Goal: Task Accomplishment & Management: Manage account settings

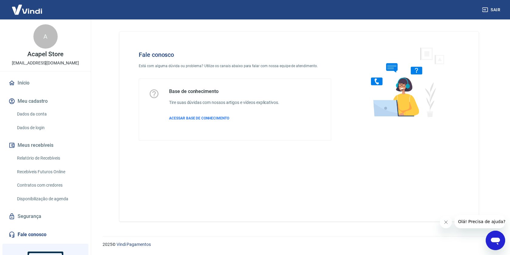
click at [35, 127] on link "Dados de login" at bounding box center [49, 127] width 69 height 12
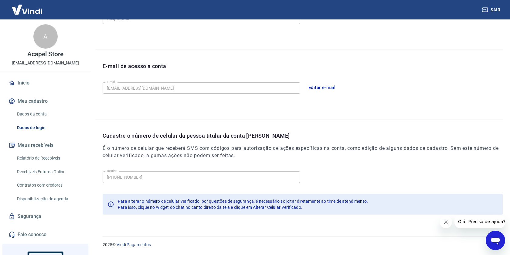
scroll to position [62, 0]
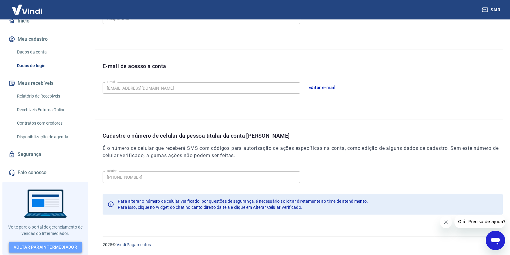
click at [41, 246] on link "Voltar para Intermediador" at bounding box center [45, 246] width 73 height 11
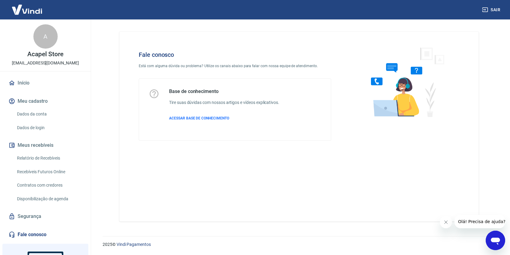
click at [495, 238] on icon "Abrir janela de mensagens" at bounding box center [495, 240] width 9 height 7
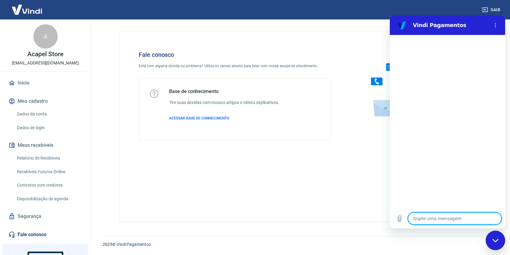
type textarea "a"
type textarea "x"
type textarea "at"
type textarea "x"
type textarea "ati"
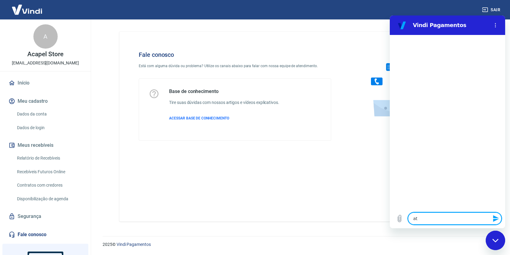
type textarea "x"
type textarea "ativ"
type textarea "x"
type textarea "ativa"
type textarea "x"
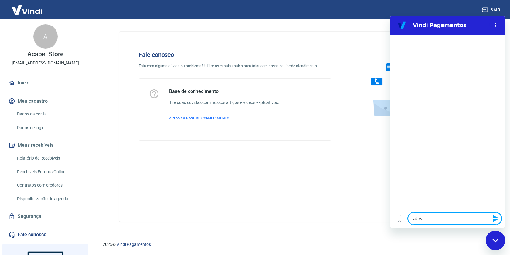
type textarea "ativar"
type textarea "x"
type textarea "ativar"
type textarea "x"
type textarea "ativar c"
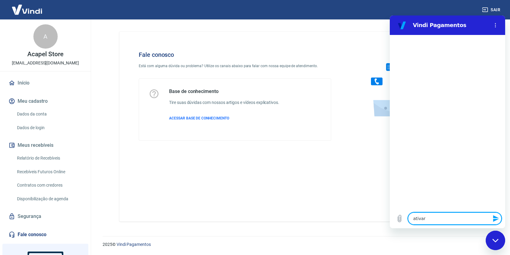
type textarea "x"
type textarea "ativar c'"
type textarea "x"
type textarea "ativar có"
type textarea "x"
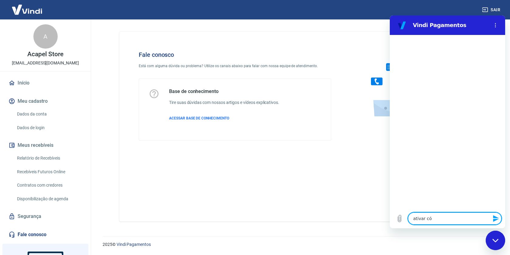
type textarea "ativar cód"
type textarea "x"
type textarea "ativar códi"
type textarea "x"
type textarea "ativar códig"
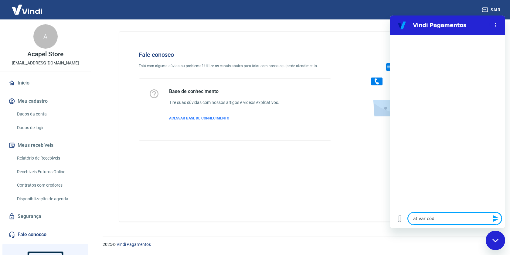
type textarea "x"
type textarea "ativar código"
type textarea "x"
type textarea "ativar código"
type textarea "x"
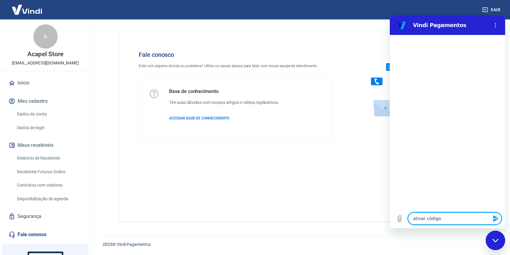
type textarea "ativar código d"
type textarea "x"
type textarea "ativar código de"
type textarea "x"
type textarea "ativar código de"
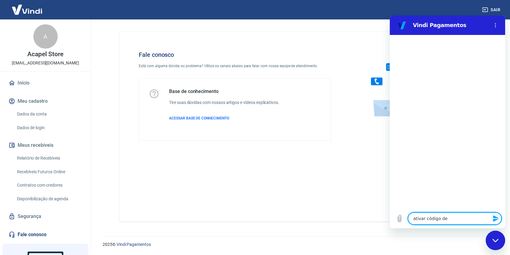
type textarea "x"
type textarea "ativar código de s"
type textarea "x"
type textarea "ativar código de se"
type textarea "x"
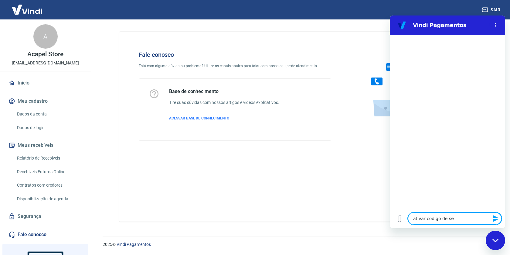
type textarea "ativar código de seg"
type textarea "x"
type textarea "ativar código de segu"
type textarea "x"
type textarea "ativar código de segur"
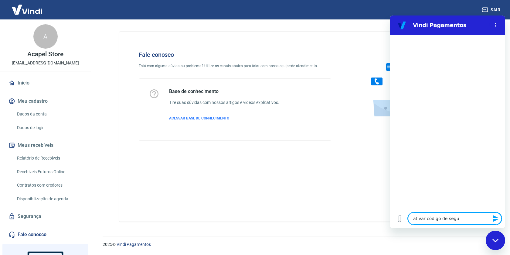
type textarea "x"
type textarea "ativar código de segurn"
type textarea "x"
type textarea "ativar código de segurna"
type textarea "x"
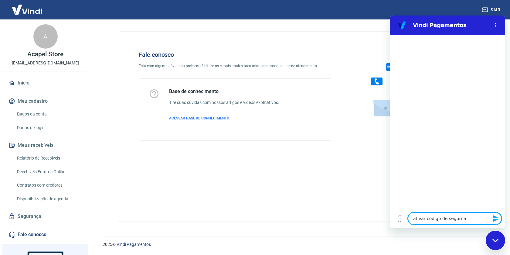
type textarea "ativar código de segurn"
type textarea "x"
type textarea "ativar código de segur"
type textarea "x"
type textarea "ativar código de segu"
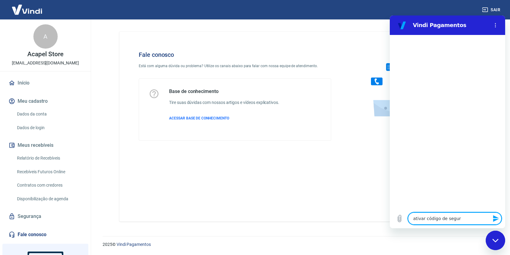
type textarea "x"
type textarea "ativar código de segur"
type textarea "x"
type textarea "ativar código de segura"
type textarea "x"
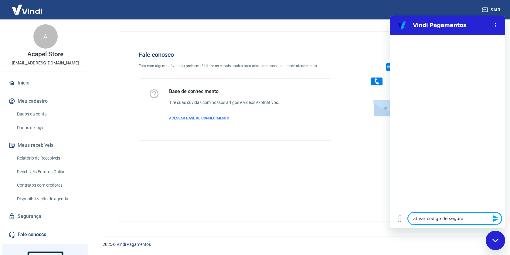
type textarea "ativar código de seguran"
type textarea "x"
type textarea "ativar código de seguranc"
type textarea "x"
type textarea "ativar código de seguranca"
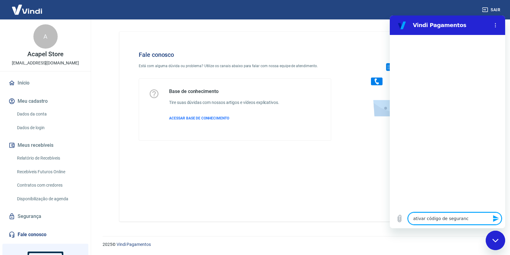
type textarea "x"
type textarea "ativar código de seguranca"
type textarea "x"
type textarea "ativar código de seguranca p"
type textarea "x"
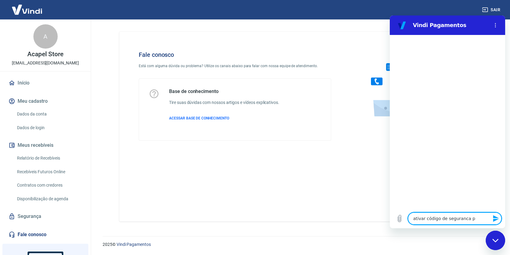
type textarea "ativar código de seguranca pa"
type textarea "x"
type textarea "ativar código de seguranca par"
type textarea "x"
type textarea "ativar código de seguranca para"
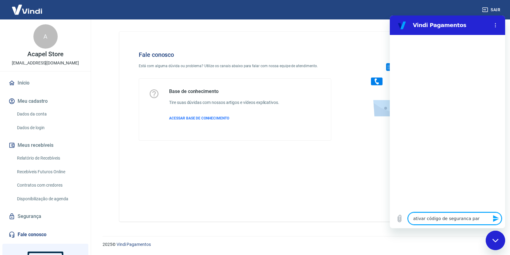
type textarea "x"
type textarea "ativar código de seguranca para"
type textarea "x"
type textarea "ativar código de seguranca para a"
type textarea "x"
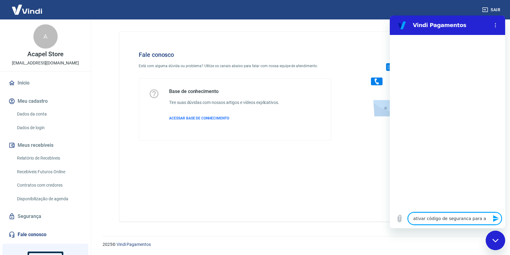
type textarea "ativar código de seguranca para a"
type textarea "x"
type textarea "ativar código de seguranca para a c"
type textarea "x"
type textarea "ativar código de seguranca para a co"
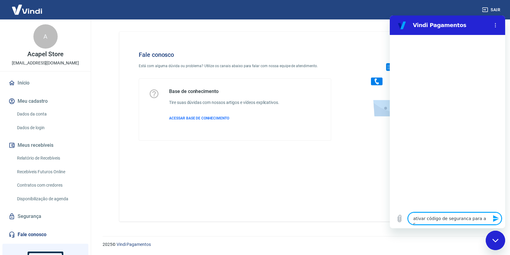
type textarea "x"
type textarea "ativar código de seguranca para a con"
type textarea "x"
type textarea "ativar código de seguranca para a cont"
type textarea "x"
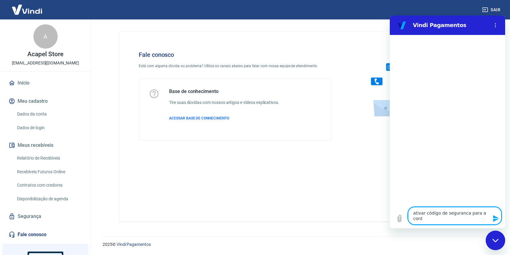
type textarea "ativar código de seguranca para a conta"
type textarea "x"
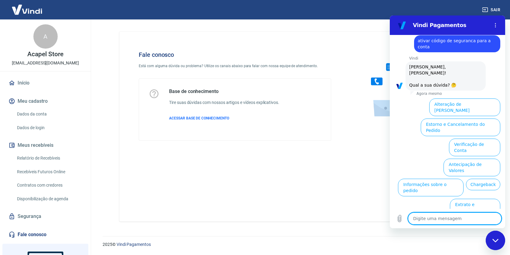
scroll to position [14, 0]
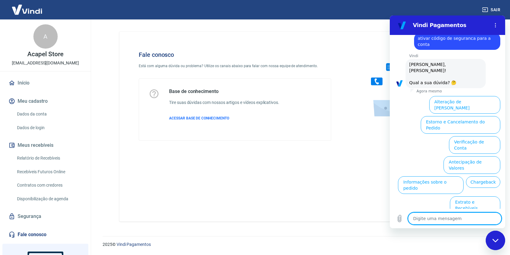
click at [482, 236] on button "Alterar celular verificado" at bounding box center [471, 245] width 59 height 18
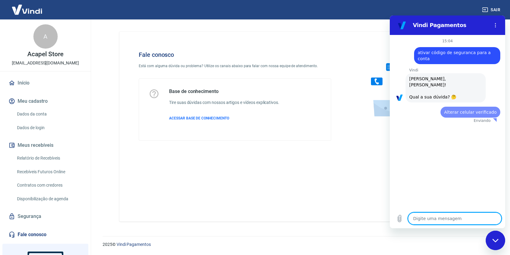
scroll to position [0, 0]
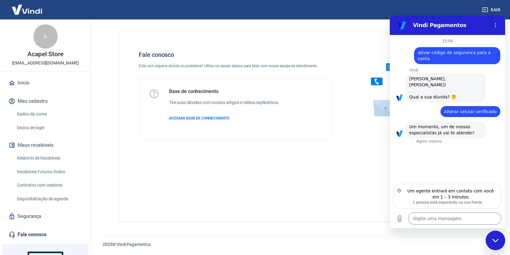
type textarea "x"
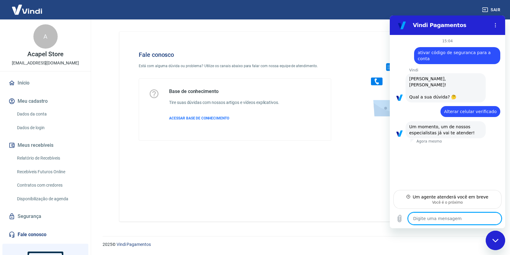
click at [33, 115] on link "Dados da conta" at bounding box center [49, 114] width 69 height 12
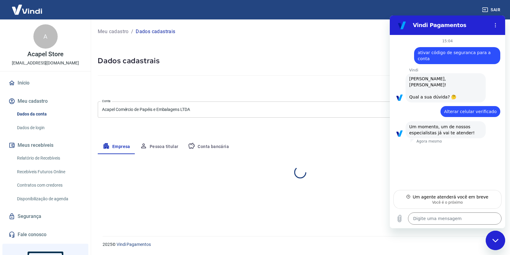
select select "SC"
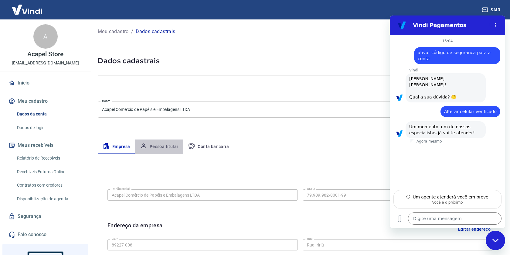
click at [157, 144] on button "Pessoa titular" at bounding box center [159, 146] width 48 height 15
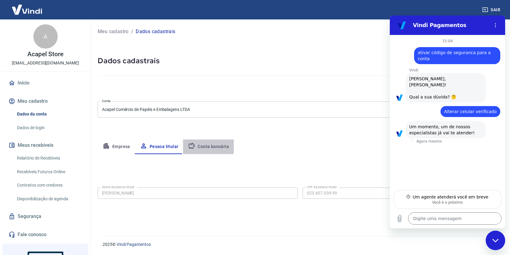
click at [203, 143] on button "Conta bancária" at bounding box center [208, 146] width 51 height 15
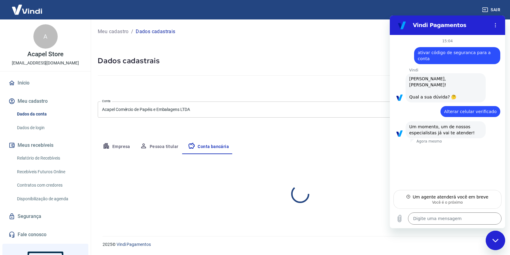
select select "1"
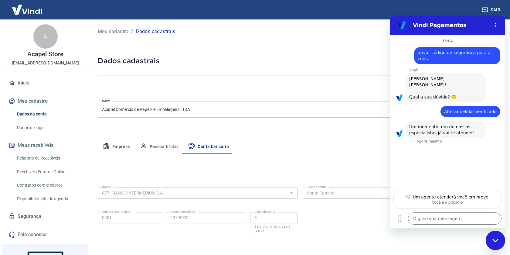
click at [122, 145] on button "Empresa" at bounding box center [116, 146] width 37 height 15
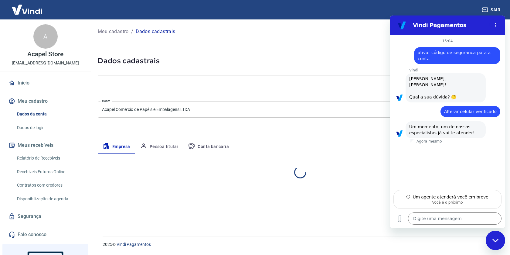
select select "SC"
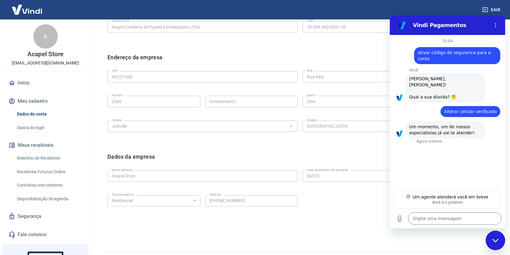
scroll to position [183, 0]
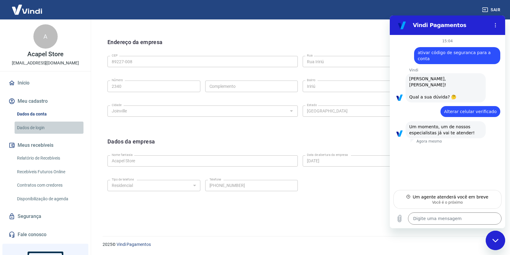
click at [34, 128] on link "Dados de login" at bounding box center [49, 127] width 69 height 12
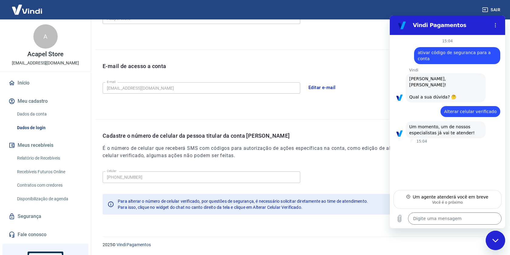
type textarea "x"
click at [495, 10] on button "Sair" at bounding box center [492, 9] width 22 height 11
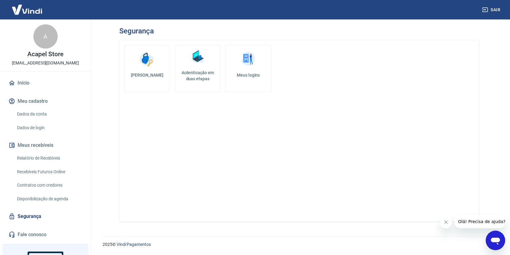
click at [201, 64] on img at bounding box center [197, 57] width 18 height 18
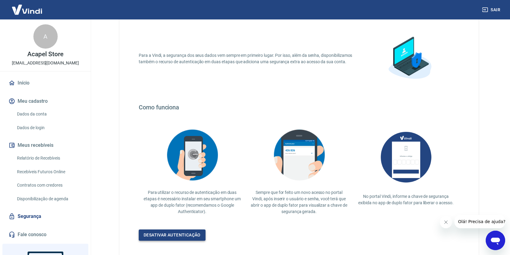
scroll to position [74, 0]
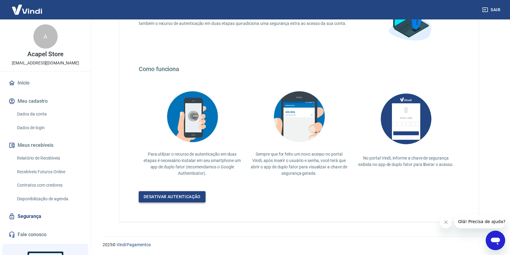
click at [177, 197] on link "Desativar autenticação" at bounding box center [172, 196] width 67 height 11
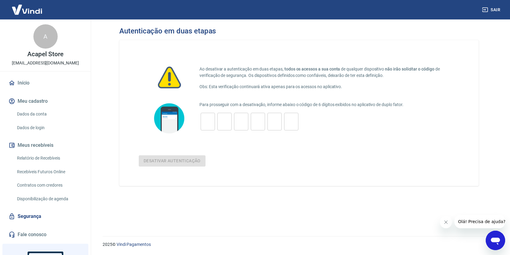
click at [490, 236] on icon "Abrir janela de mensagens" at bounding box center [495, 240] width 11 height 11
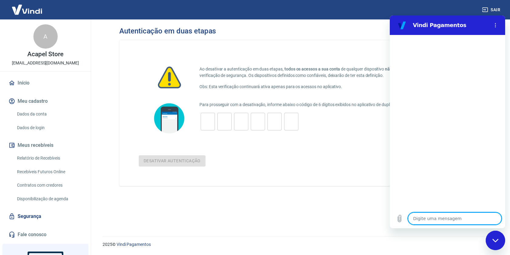
scroll to position [62, 0]
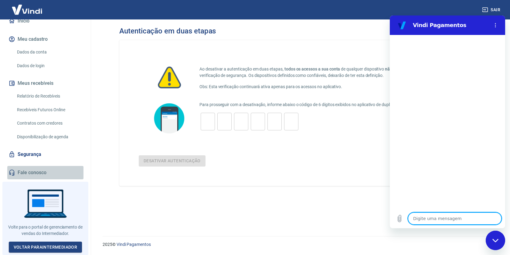
click at [33, 172] on link "Fale conosco" at bounding box center [45, 172] width 76 height 13
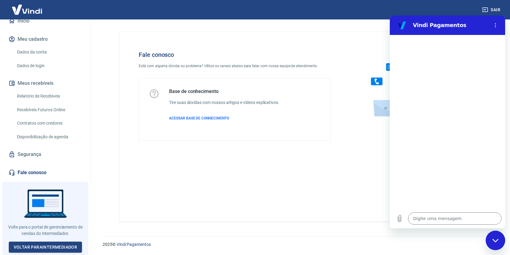
click at [33, 152] on link "Segurança" at bounding box center [45, 153] width 76 height 13
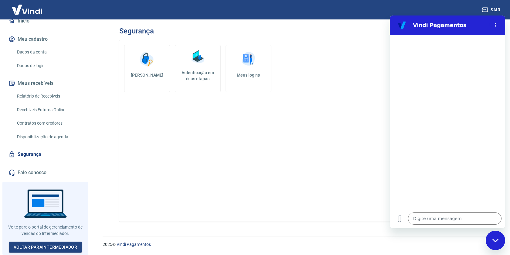
click at [195, 62] on img at bounding box center [197, 57] width 18 height 18
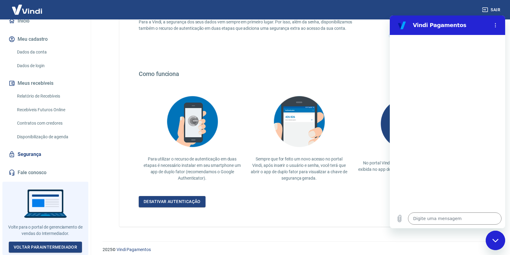
scroll to position [74, 0]
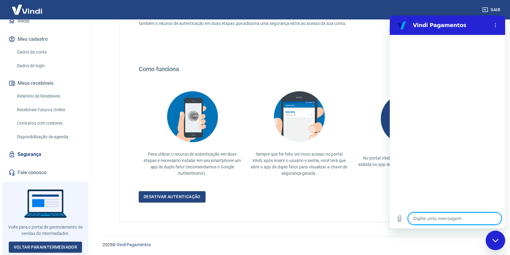
click at [418, 214] on textarea at bounding box center [454, 218] width 93 height 12
type textarea "b"
type textarea "x"
type textarea "bo"
type textarea "x"
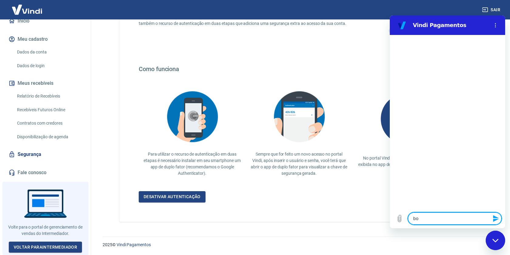
type textarea "boa"
type textarea "x"
type textarea "boa"
type textarea "x"
type textarea "boa t"
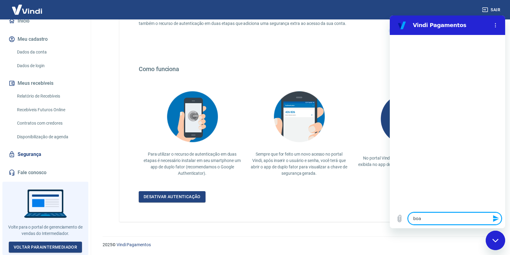
type textarea "x"
type textarea "boa tt"
type textarea "x"
type textarea "boa tta"
type textarea "x"
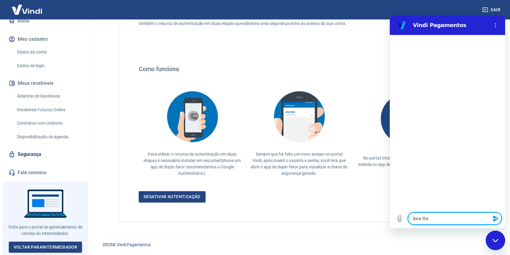
type textarea "boa ttar"
type textarea "x"
type textarea "boa ttard"
type textarea "x"
type textarea "boa ttarde"
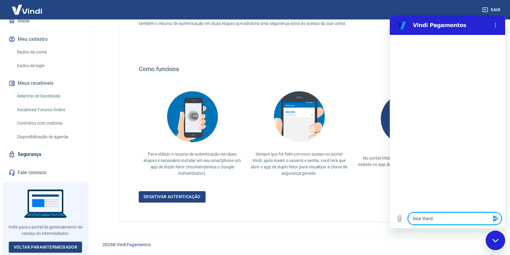
type textarea "x"
type textarea "n"
type textarea "x"
type textarea "na"
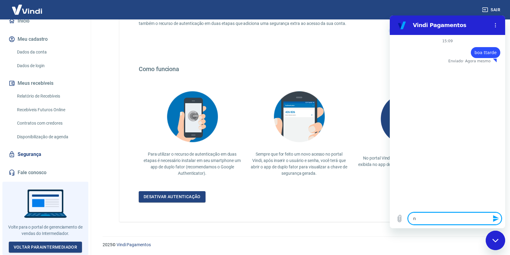
type textarea "x"
type textarea "nao"
type textarea "x"
type textarea "nao"
type textarea "x"
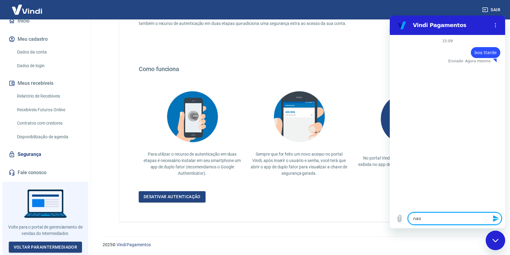
type textarea "nao t"
type textarea "x"
type textarea "nao te"
type textarea "x"
type textarea "nao ten"
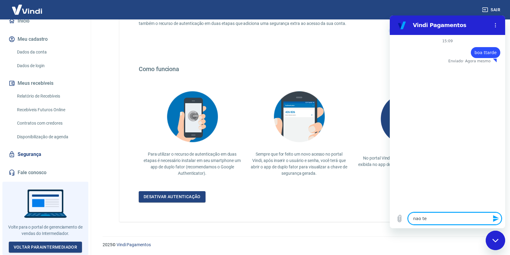
type textarea "x"
type textarea "nao tenh"
type textarea "x"
type textarea "nao tenho"
type textarea "x"
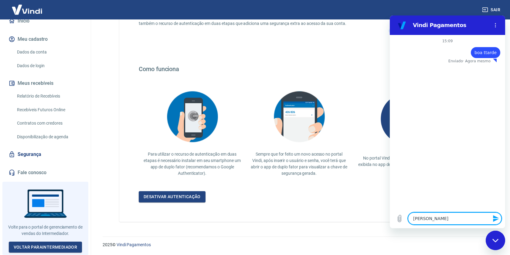
type textarea "nao tenho"
type textarea "x"
type textarea "nao tenho m"
type textarea "x"
type textarea "nao tenho ma"
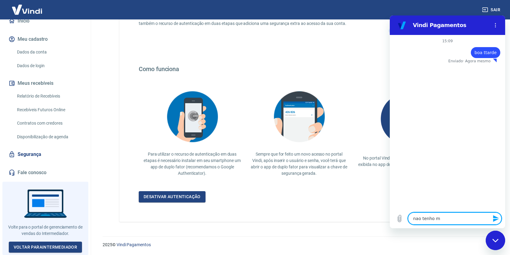
type textarea "x"
type textarea "nao tenho mai"
type textarea "x"
type textarea "nao tenho mais"
type textarea "x"
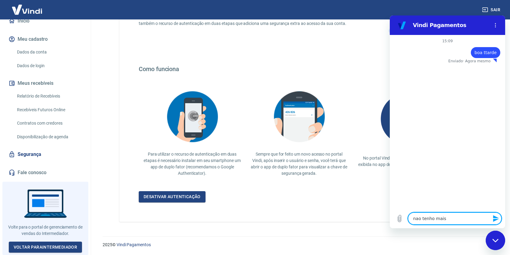
type textarea "nao tenho mais"
type textarea "x"
type textarea "nao tenho mais a"
type textarea "x"
type textarea "nao tenho mais ac"
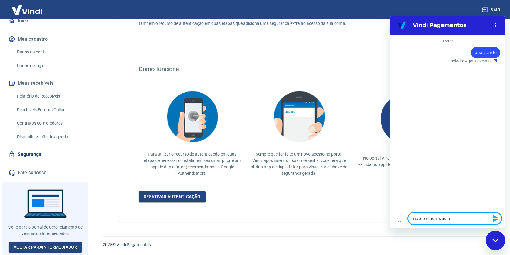
type textarea "x"
type textarea "nao tenho mais ace"
type textarea "x"
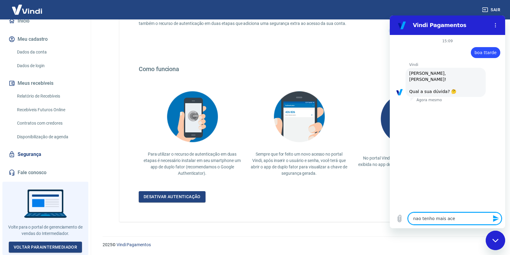
type textarea "nao tenho mais aces"
type textarea "x"
type textarea "nao tenho mais acess"
type textarea "x"
type textarea "nao tenho mais acesso"
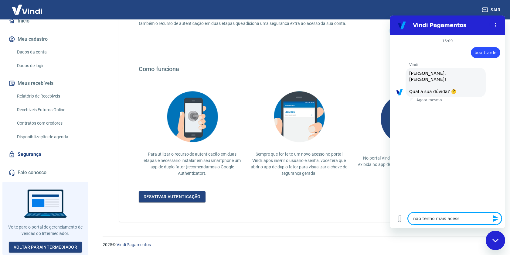
type textarea "x"
type textarea "nao tenho mais acesso"
type textarea "x"
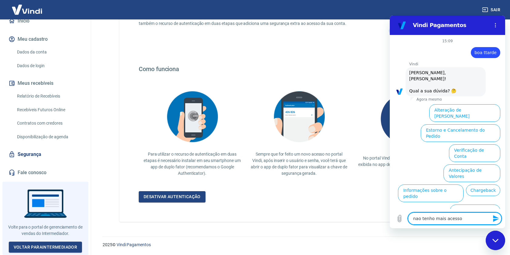
type textarea "nao tenho mais acesso a"
type textarea "x"
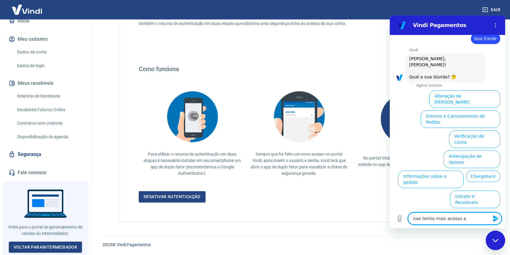
type textarea "nao tenho mais acesso a"
type textarea "x"
type textarea "nao tenho mais acesso a a"
type textarea "x"
type textarea "nao tenho mais acesso a au"
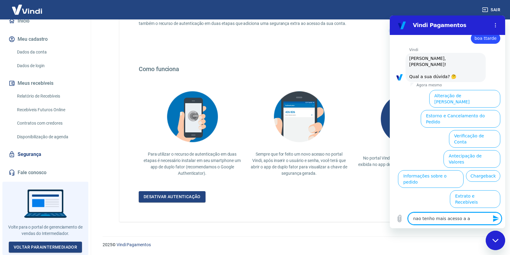
type textarea "x"
type textarea "nao tenho mais acesso a aut"
type textarea "x"
type textarea "nao tenho mais acesso a aute"
type textarea "x"
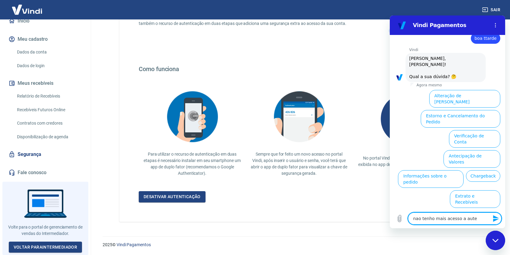
type textarea "nao tenho mais acesso a auten"
type textarea "x"
type textarea "nao tenho mais acesso a autent"
type textarea "x"
type textarea "nao tenho mais acesso a autenti"
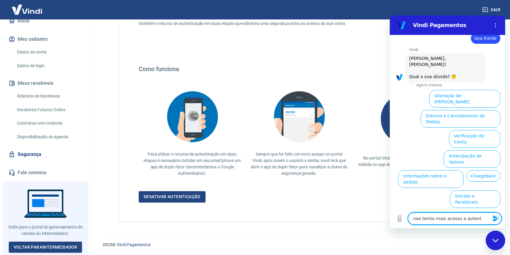
type textarea "x"
type textarea "nao tenho mais acesso a autentic"
type textarea "x"
type textarea "nao tenho mais acesso a autentica"
type textarea "x"
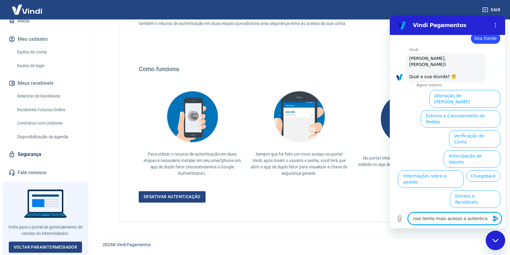
type textarea "nao tenho mais acesso a autentica'"
type textarea "x"
type textarea "nao tenho mais acesso a autenticaç"
type textarea "x"
type textarea "nao tenho mais acesso a autenticaç˜"
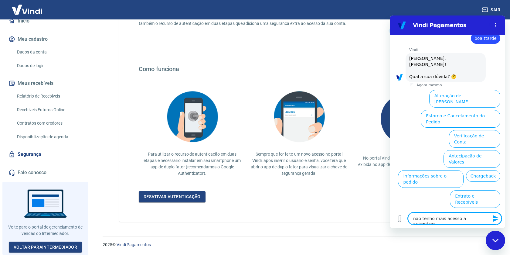
type textarea "x"
type textarea "nao tenho mais acesso a autenticaçã"
type textarea "x"
type textarea "nao tenho mais acesso a autenticação"
type textarea "x"
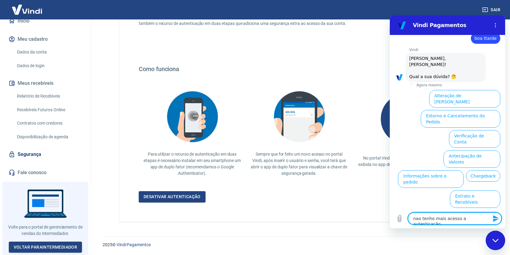
type textarea "nao tenho mais acesso a autenticação"
type textarea "x"
type textarea "nao tenho mais acesso a autenticação d"
type textarea "x"
type textarea "nao tenho mais acesso a autenticação de"
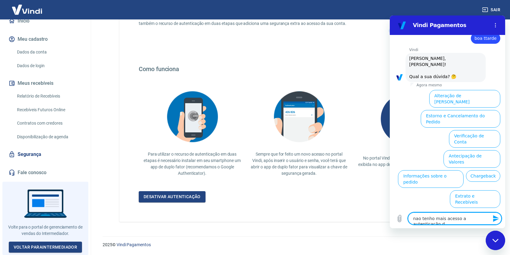
type textarea "x"
type textarea "nao tenho mais acesso a autenticação de"
type textarea "x"
type textarea "nao tenho mais acesso a autenticação de d"
type textarea "x"
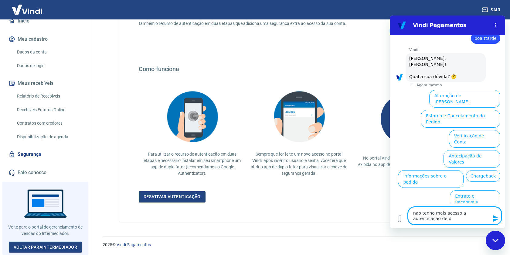
type textarea "nao tenho mais acesso a autenticação de do"
type textarea "x"
type textarea "nao tenho mais acesso a autenticação de doi"
type textarea "x"
type textarea "nao tenho mais acesso a autenticação de dois"
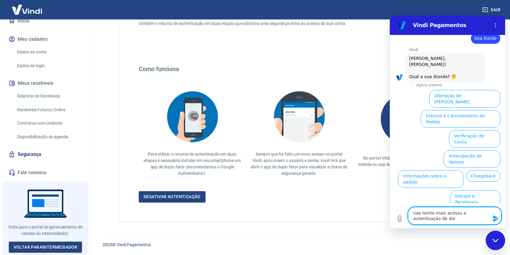
type textarea "x"
type textarea "nao tenho mais acesso a autenticação de dois"
type textarea "x"
type textarea "nao tenho mais acesso a autenticação de dois f"
type textarea "x"
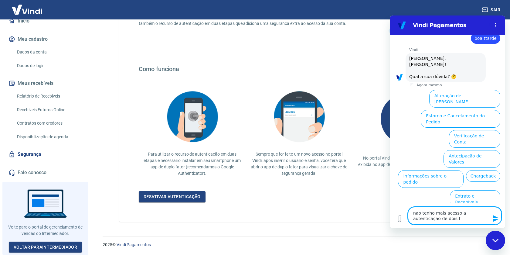
type textarea "nao tenho mais acesso a autenticação de dois fa"
type textarea "x"
type textarea "nao tenho mais acesso a autenticação de dois fat"
type textarea "x"
type textarea "nao tenho mais acesso a autenticação de dois fato"
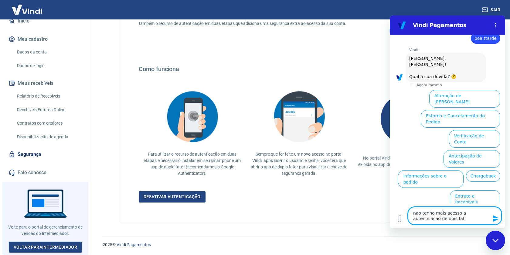
type textarea "x"
type textarea "nao tenho mais acesso a autenticação de dois fator"
type textarea "x"
type textarea "nao tenho mais acesso a autenticação de dois fatore"
type textarea "x"
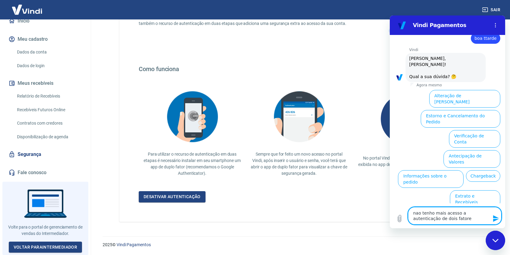
type textarea "nao tenho mais acesso a autenticação de dois fatores"
type textarea "x"
type textarea "nao tenho mais acesso a autenticação de dois fatores,"
type textarea "x"
type textarea "nao tenho mais acesso a autenticação de dois fatores,"
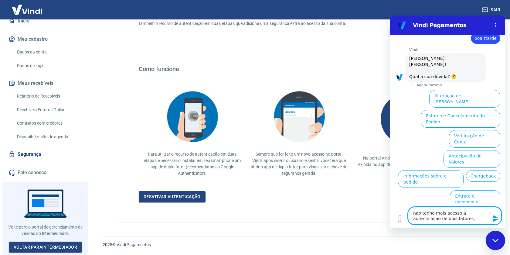
type textarea "x"
type textarea "nao tenho mais acesso a autenticação de dois fatores, m"
type textarea "x"
type textarea "nao tenho mais acesso a autenticação de dois fatores, mu"
type textarea "x"
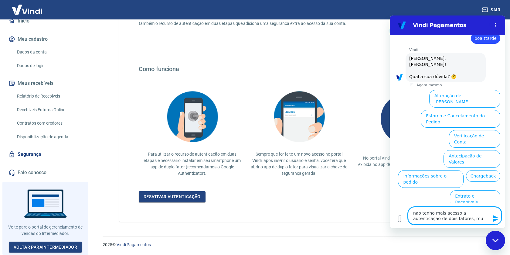
type textarea "nao tenho mais acesso a autenticação de dois fatores, mud"
type textarea "x"
type textarea "nao tenho mais acesso a autenticação de dois fatores, mudo"
type textarea "x"
type textarea "nao tenho mais acesso a autenticação de dois fatores, mudou"
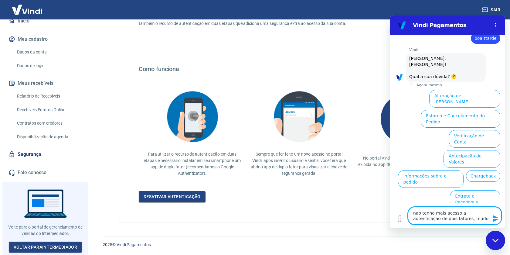
type textarea "x"
type textarea "nao tenho mais acesso a autenticação de dois fatores, mudou"
type textarea "x"
type textarea "nao tenho mais acesso a autenticação de dois fatores, mudou o"
type textarea "x"
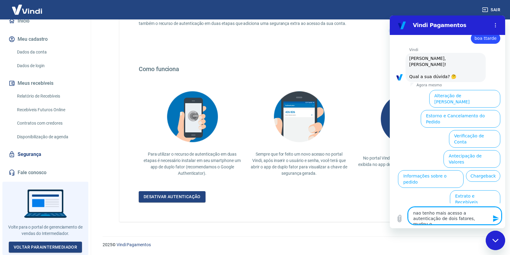
type textarea "nao tenho mais acesso a autenticação de dois fatores, mudou o"
type textarea "x"
type textarea "nao tenho mais acesso a autenticação de dois fatores, mudou o c"
type textarea "x"
type textarea "nao tenho mais acesso a autenticação de dois fatores, mudou o ce"
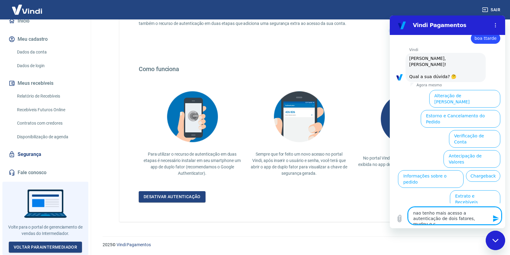
type textarea "x"
type textarea "nao tenho mais acesso a autenticação de dois fatores, mudou o cel"
type textarea "x"
type textarea "nao tenho mais acesso a autenticação de dois fatores, mudou o celu"
type textarea "x"
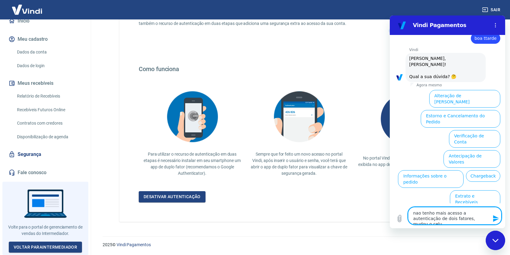
type textarea "nao tenho mais acesso a autenticação de dois fatores, mudou o celul"
type textarea "x"
type textarea "nao tenho mais acesso a autenticação de dois fatores, mudou o celula"
type textarea "x"
type textarea "nao tenho mais acesso a autenticação de dois fatores, mudou o celular"
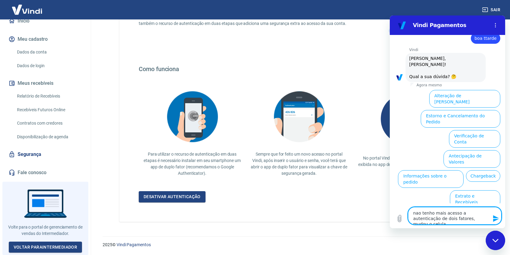
type textarea "x"
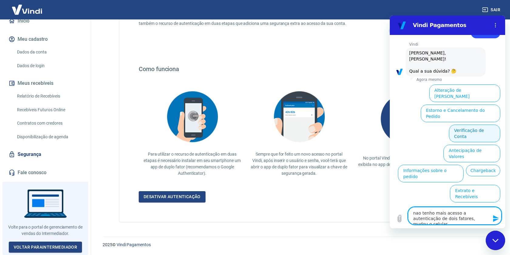
type textarea "nao tenho mais acesso a autenticação de dois fatores, mudou o celular"
click at [480, 124] on button "Verificação de Conta" at bounding box center [474, 133] width 51 height 18
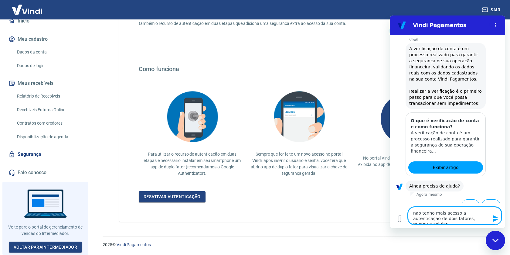
scroll to position [80, 0]
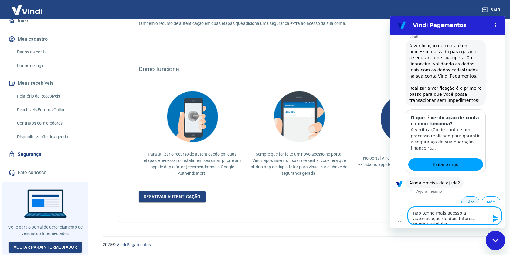
click at [468, 196] on button "Sim" at bounding box center [470, 202] width 18 height 12
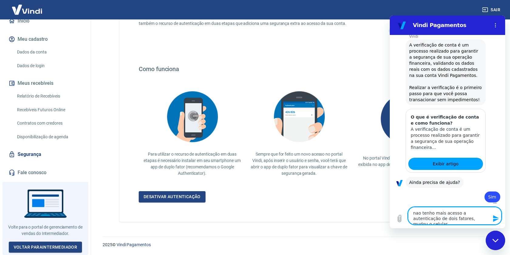
click at [477, 221] on textarea "nao tenho mais acesso a autenticação de dois fatores, mudou o celular" at bounding box center [454, 216] width 93 height 18
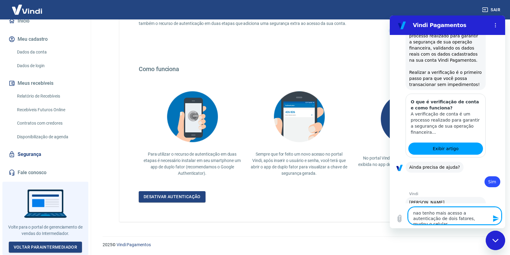
type textarea "x"
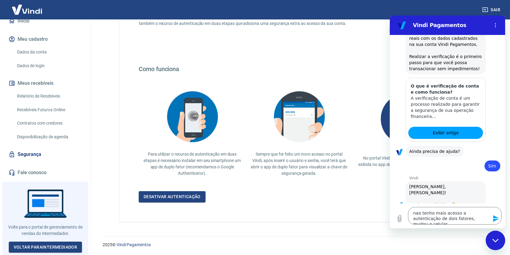
click at [495, 220] on icon "Enviar mensagem" at bounding box center [496, 218] width 6 height 7
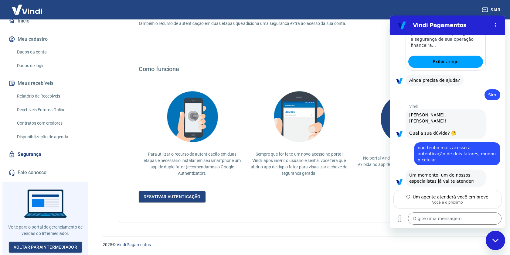
scroll to position [182, 0]
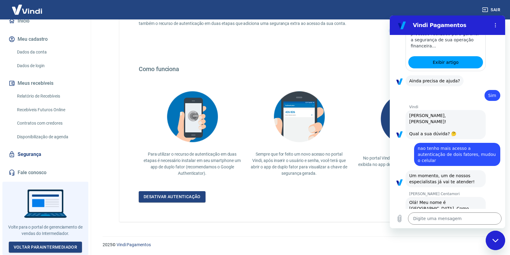
type textarea "x"
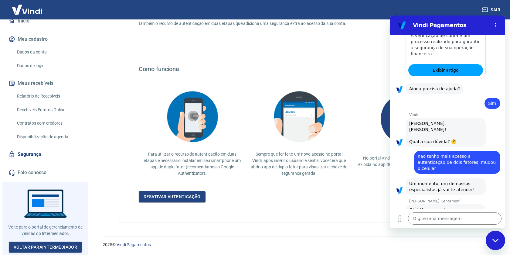
scroll to position [175, 0]
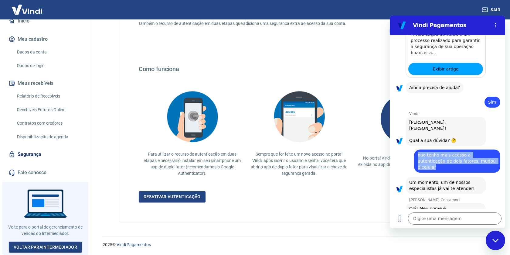
drag, startPoint x: 481, startPoint y: 149, endPoint x: 416, endPoint y: 142, distance: 65.6
click at [416, 149] on div "diz: nao tenho mais acesso a autenticação de dois fatores, mudou o celular" at bounding box center [457, 160] width 86 height 23
copy span "nao tenho mais acesso a autenticação de dois fatores, mudou o celular"
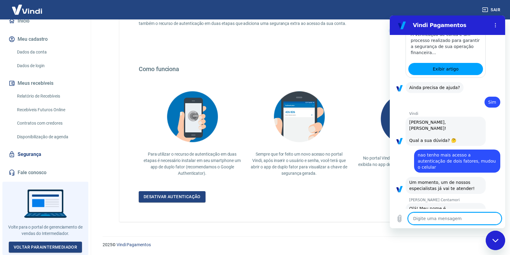
click at [417, 224] on textarea at bounding box center [454, 218] width 93 height 12
paste textarea "nao tenho mais acesso a autenticação de dois fatores, mudou o celular"
type textarea "nao tenho mais acesso a autenticação de dois fatores, mudou o celular"
type textarea "x"
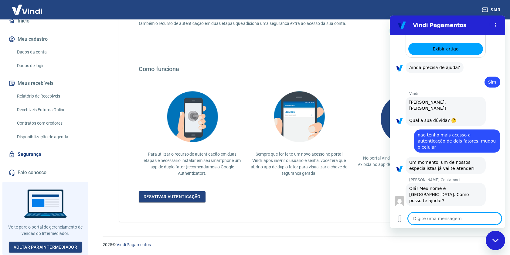
type textarea "x"
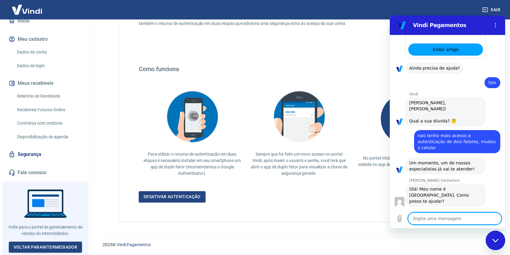
scroll to position [196, 0]
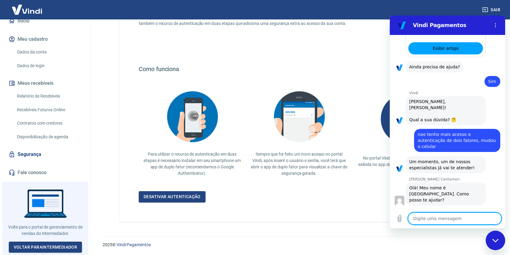
click at [417, 224] on textarea at bounding box center [454, 218] width 93 height 12
click at [420, 224] on div "Digite uma mensagem x" at bounding box center [447, 217] width 115 height 19
click at [417, 217] on textarea at bounding box center [454, 218] width 93 height 12
paste textarea "https://myaccount.yapay.com.br/security/mfa/"
type textarea "https://myaccount.yapay.com.br/security/mfa/"
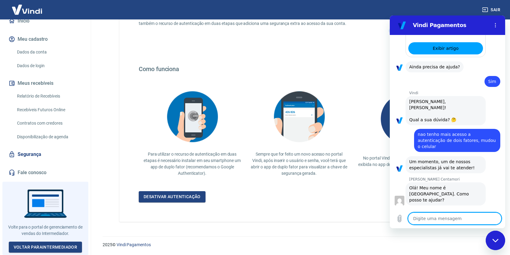
type textarea "x"
type textarea "https://myaccount.yapay.com.br/security/mfa/"
type textarea "x"
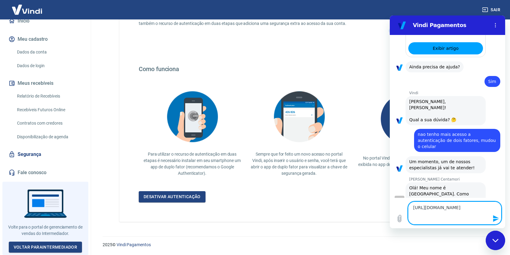
type textarea "https://myaccount.yapay.com.br/security/mfa/"
type textarea "x"
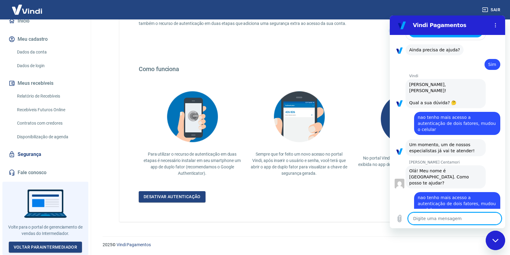
type textarea "x"
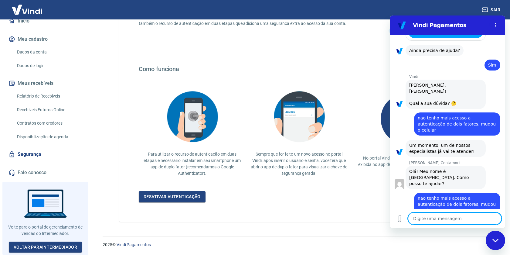
scroll to position [213, 0]
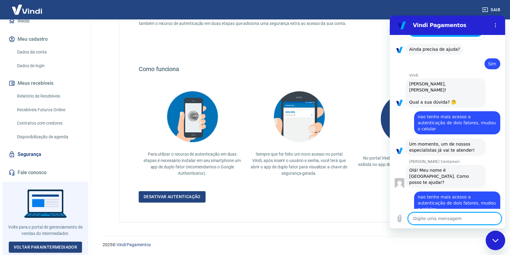
type textarea "e"
type textarea "x"
type textarea "es"
type textarea "x"
type textarea "est"
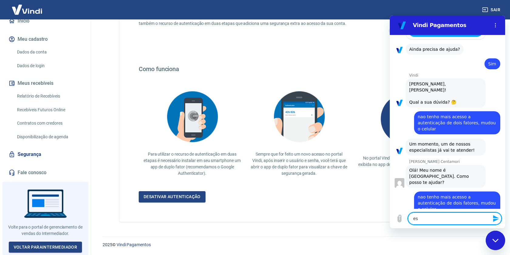
type textarea "x"
type textarea "esto"
type textarea "x"
type textarea "estou"
type textarea "x"
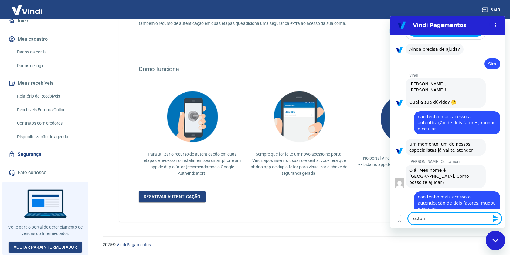
type textarea "estou"
type textarea "x"
type textarea "estou a"
type textarea "x"
type textarea "estou aq"
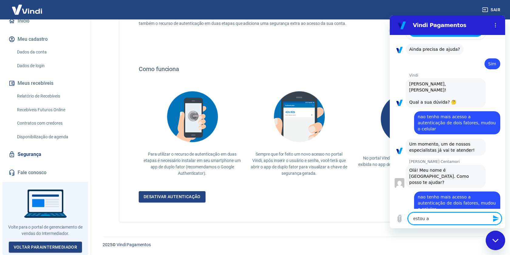
type textarea "x"
type textarea "estou aqu"
type textarea "x"
type textarea "estou aqui"
type textarea "x"
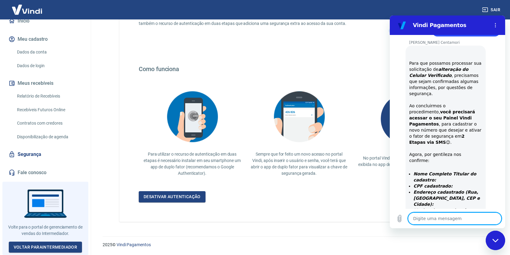
scroll to position [454, 0]
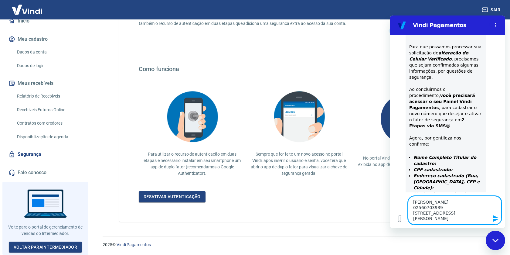
click at [413, 201] on textarea "Elisangela Jacinto da Luz 02560703939 Rua Guilherme Reimer, 91, Saguaçú, 89221-…" at bounding box center [454, 210] width 93 height 29
click at [413, 208] on textarea "- Elisangela Jacinto da Luz 02560703939 Rua Guilherme Reimer, 91, Saguaçú, 8922…" at bounding box center [454, 210] width 93 height 29
click at [414, 213] on textarea "- Elisangela Jacinto da Luz - 02560703939 Rua Guilherme Reimer, 91, Saguaçú, 89…" at bounding box center [454, 210] width 93 height 29
click at [437, 217] on textarea "- Elisangela Jacinto da Luz - 02560703939 - Rua Guilherme Reimer, 91, Saguaçú, …" at bounding box center [454, 210] width 93 height 29
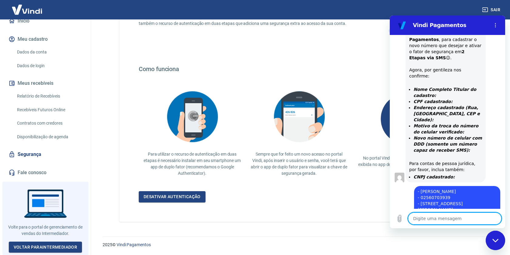
scroll to position [523, 0]
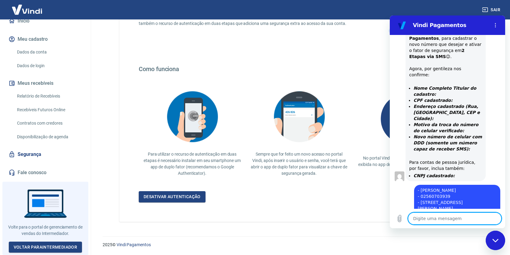
click at [184, 230] on div "2025 © Vindi Pagamentos" at bounding box center [298, 242] width 407 height 26
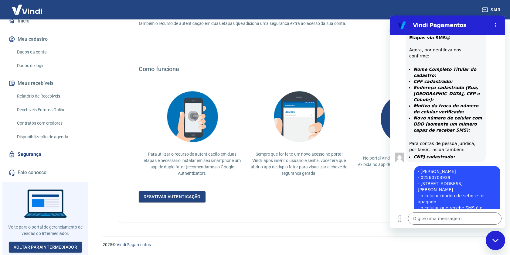
scroll to position [543, 0]
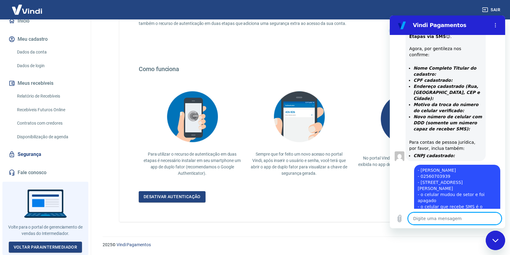
click at [418, 220] on textarea at bounding box center [454, 218] width 93 height 12
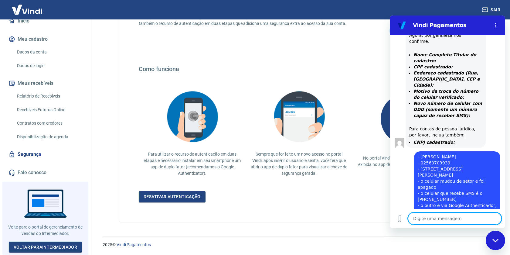
scroll to position [558, 0]
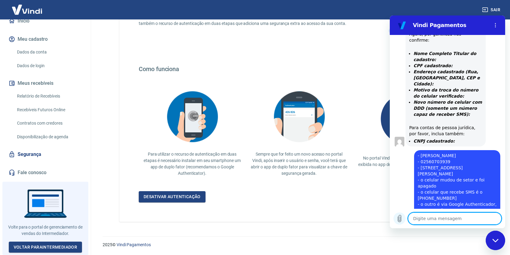
click at [400, 219] on icon "Carregar arquivo" at bounding box center [399, 218] width 3 height 7
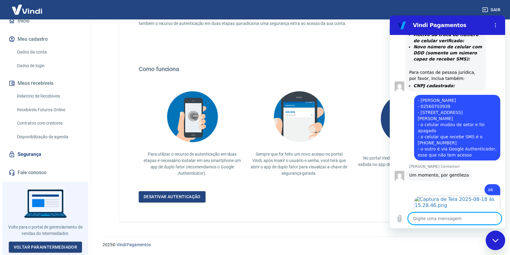
scroll to position [614, 0]
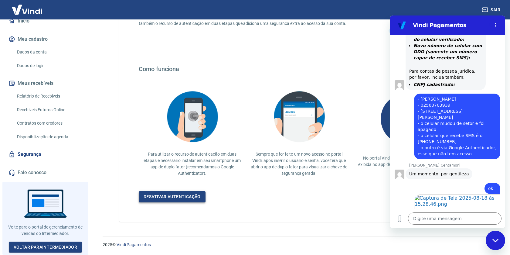
click at [183, 200] on link "Desativar autenticação" at bounding box center [172, 196] width 67 height 11
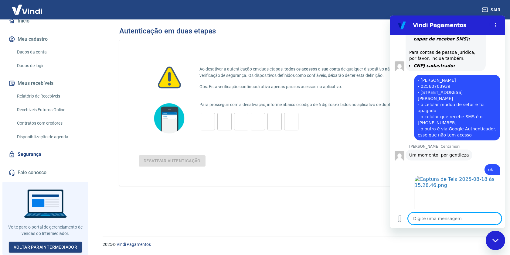
scroll to position [634, 0]
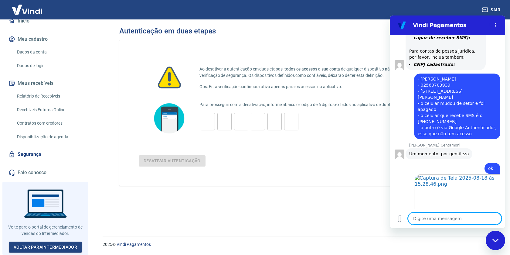
click at [417, 217] on textarea at bounding box center [454, 218] width 93 height 12
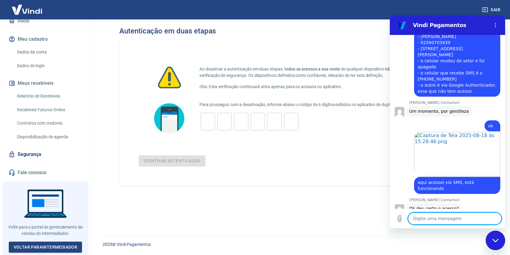
scroll to position [678, 0]
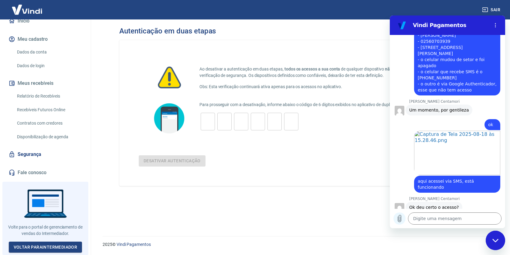
click at [398, 219] on icon "Carregar arquivo" at bounding box center [399, 218] width 3 height 7
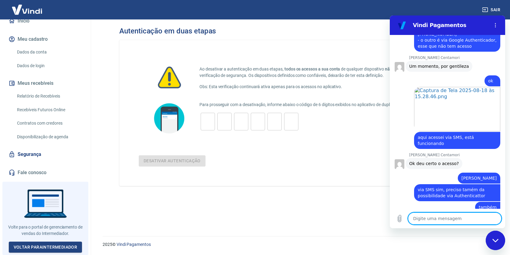
scroll to position [723, 0]
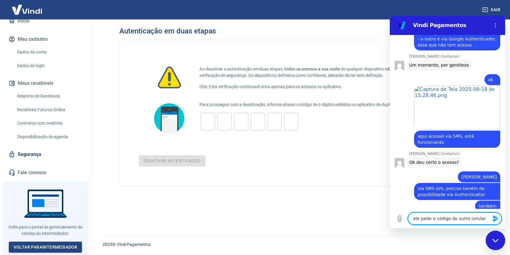
click at [248, 140] on form "Para prosseguir com a desativação, informe abaixo o código de 6 dígitos exibido…" at bounding box center [299, 134] width 320 height 66
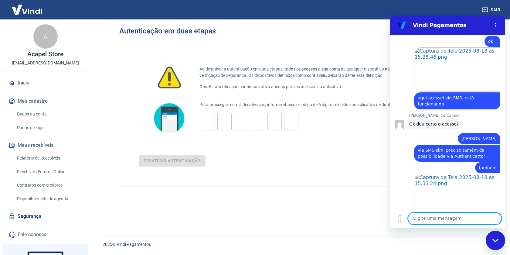
scroll to position [779, 0]
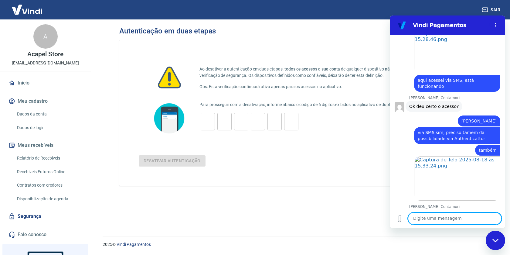
type textarea "x"
click at [417, 217] on textarea at bounding box center [454, 218] width 93 height 12
type textarea "o"
type textarea "x"
type textarea "ok"
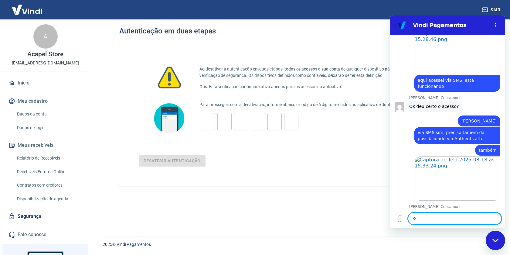
type textarea "x"
type textarea "ok"
type textarea "x"
type textarea "ok v"
type textarea "x"
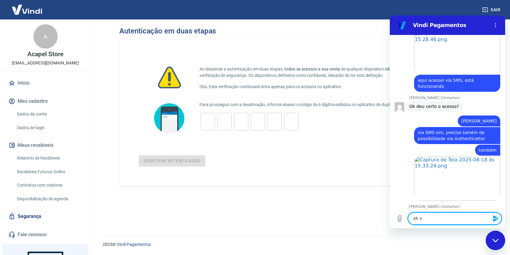
type textarea "ok vo"
type textarea "x"
type textarea "ok vou"
type textarea "x"
type textarea "ok vou"
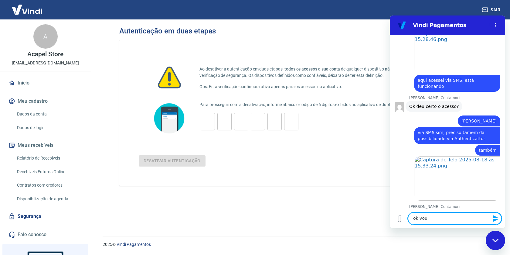
type textarea "x"
type textarea "ok vou f"
type textarea "x"
type textarea "ok vou fa"
type textarea "x"
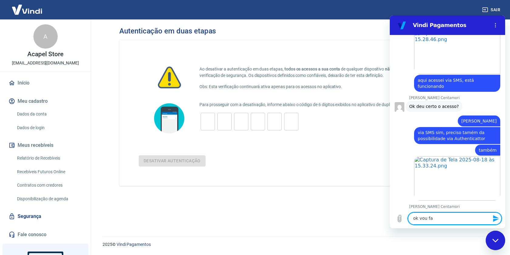
type textarea "ok vou faz"
type textarea "x"
type textarea "ok vou faze"
type textarea "x"
type textarea "ok vou fazer"
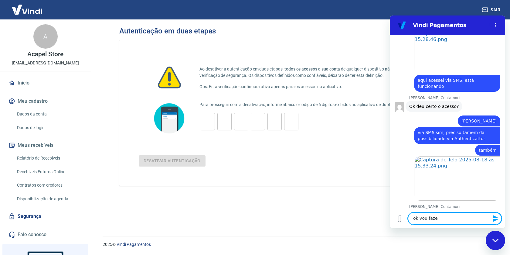
type textarea "x"
type textarea "ok vou fazer"
type textarea "x"
type textarea "ok vou fazer i"
type textarea "x"
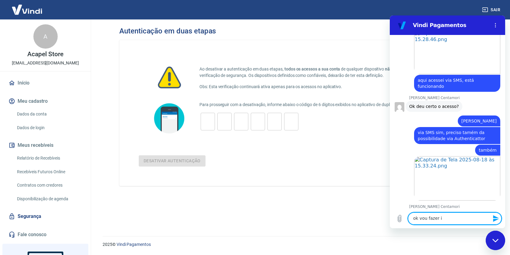
type textarea "ok vou fazer is"
type textarea "x"
type textarea "ok vou fazer iss"
type textarea "x"
type textarea "ok vou fazer isso"
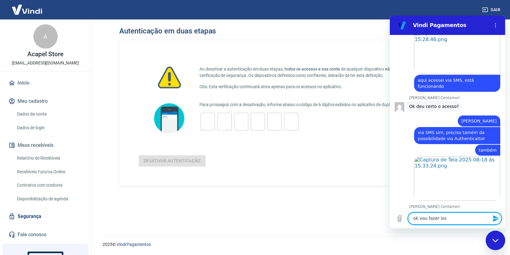
type textarea "x"
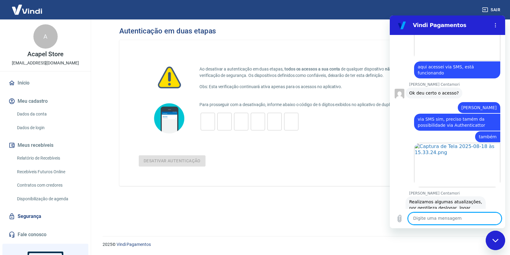
scroll to position [793, 0]
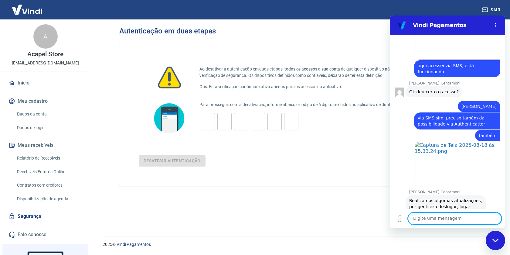
click at [309, 199] on div "Ao desativar a autenticação em duas etapas, todos os acessos a sua conta de qua…" at bounding box center [298, 130] width 359 height 181
type textarea "x"
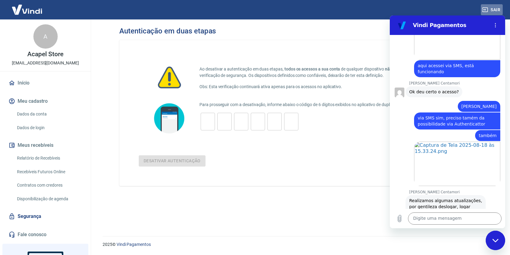
click at [491, 10] on button "Sair" at bounding box center [492, 9] width 22 height 11
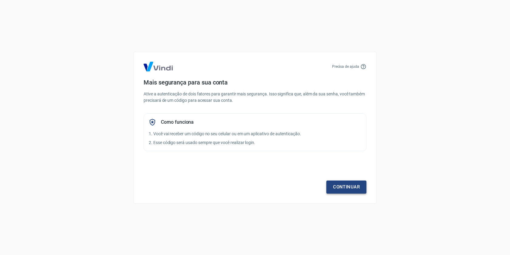
click at [345, 184] on link "Continuar" at bounding box center [346, 186] width 40 height 13
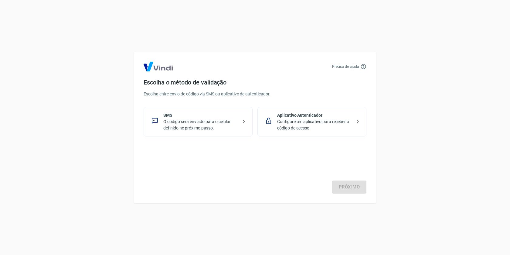
click at [310, 118] on p "Configure um aplicativo para receber o código de acesso." at bounding box center [314, 124] width 74 height 13
click at [347, 186] on link "Próximo" at bounding box center [349, 186] width 34 height 13
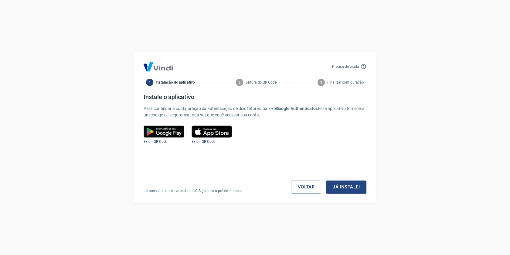
click at [347, 186] on button "Já instalei" at bounding box center [346, 186] width 40 height 13
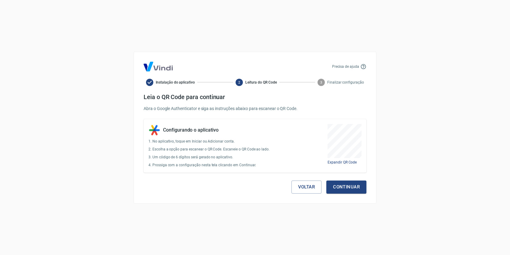
click at [347, 186] on button "Continuar" at bounding box center [346, 186] width 40 height 13
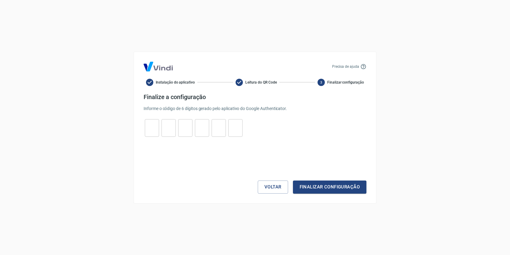
click at [144, 127] on div "​ ​ ​ ​ ​ ​" at bounding box center [194, 128] width 100 height 18
click at [151, 127] on input "tel" at bounding box center [152, 127] width 14 height 13
type input "7"
type input "1"
type input "7"
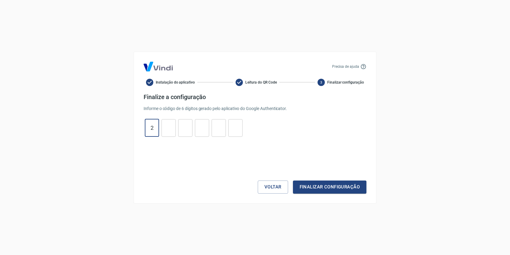
type input "2"
type input "5"
type input "1"
type input "9"
type input "8"
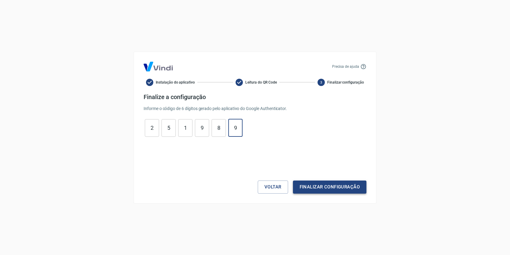
type input "9"
click at [316, 188] on button "Finalizar configuração" at bounding box center [329, 186] width 73 height 13
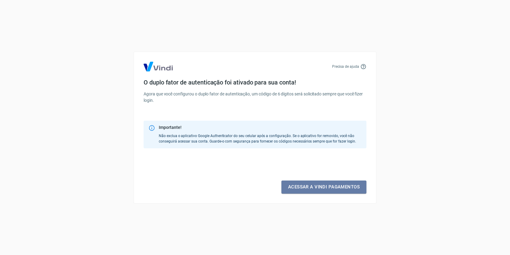
click at [316, 188] on link "Acessar a Vindi pagamentos" at bounding box center [323, 186] width 85 height 13
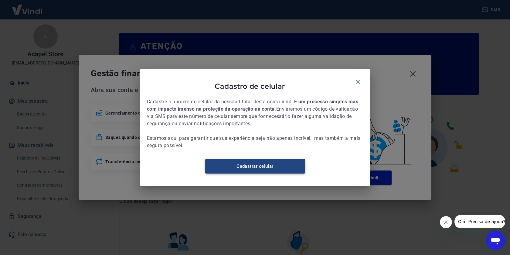
click at [263, 172] on link "Cadastrar celular" at bounding box center [255, 166] width 100 height 15
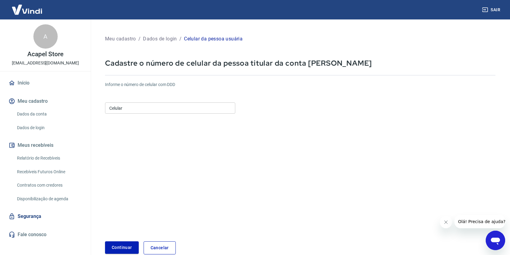
click at [132, 107] on input "Celular" at bounding box center [170, 107] width 130 height 11
type input "[PHONE_NUMBER]"
click at [122, 246] on button "Continuar" at bounding box center [122, 247] width 34 height 12
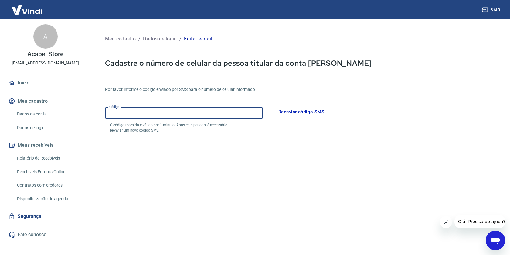
click at [119, 113] on input "Código" at bounding box center [184, 112] width 158 height 11
click at [120, 170] on form "Por favor, informe o código enviado por SMS para o número de celular informado …" at bounding box center [300, 178] width 390 height 198
click at [125, 117] on input "37" at bounding box center [184, 112] width 158 height 11
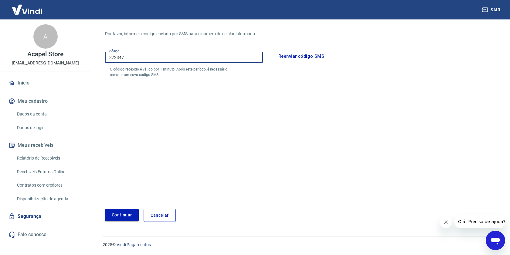
scroll to position [56, 0]
type input "372347"
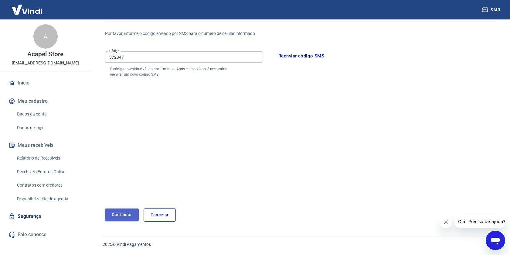
click at [123, 218] on button "Continuar" at bounding box center [122, 214] width 34 height 12
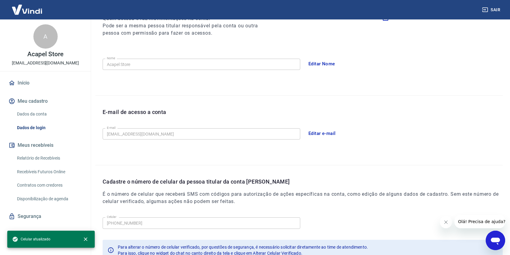
scroll to position [134, 0]
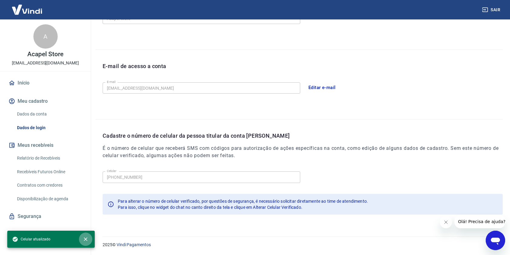
click at [86, 237] on icon "close" at bounding box center [86, 239] width 6 height 6
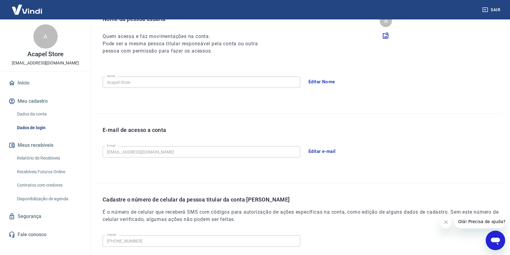
scroll to position [0, 0]
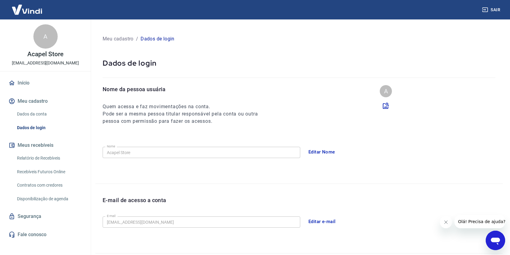
click at [494, 10] on button "Sair" at bounding box center [492, 9] width 22 height 11
